Goal: Check status: Check status

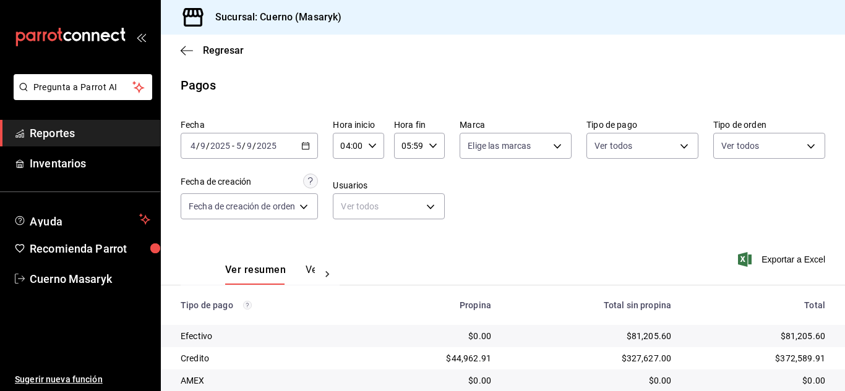
scroll to position [177, 0]
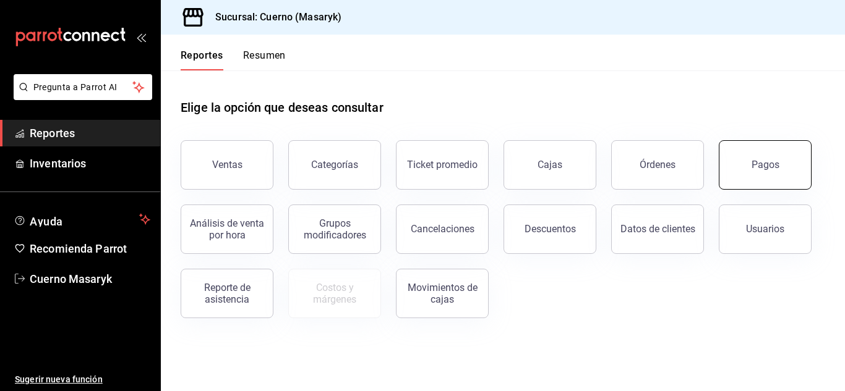
click at [794, 183] on button "Pagos" at bounding box center [764, 164] width 93 height 49
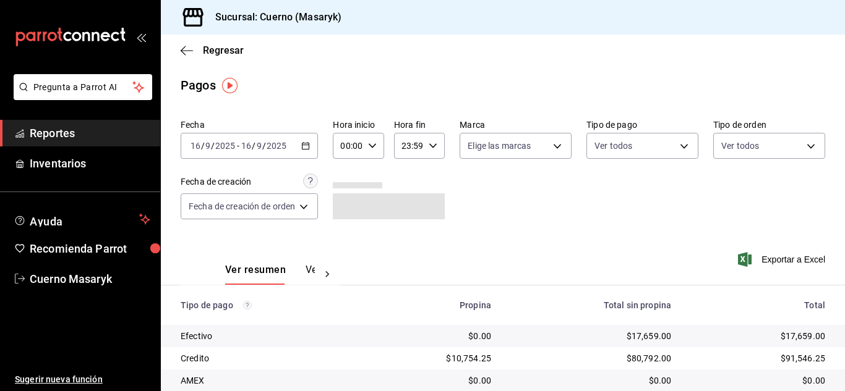
click at [373, 140] on div "00:00 Hora inicio" at bounding box center [358, 146] width 51 height 26
click at [349, 236] on span "04" at bounding box center [346, 234] width 5 height 10
type input "04:00"
click at [642, 216] on div at bounding box center [422, 195] width 845 height 391
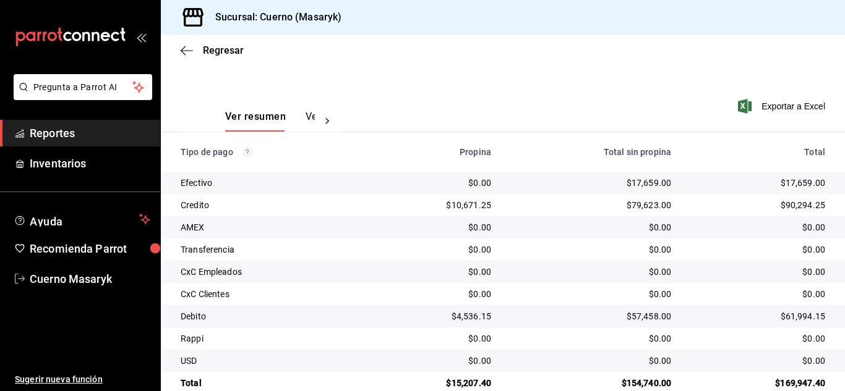
scroll to position [177, 0]
